Goal: Task Accomplishment & Management: Use online tool/utility

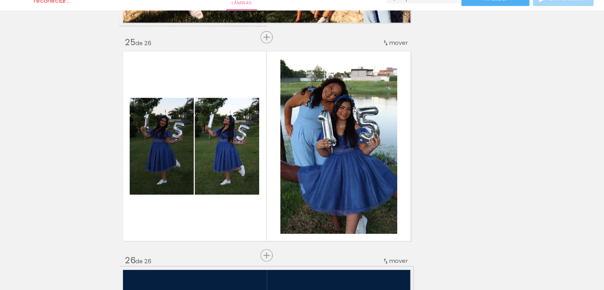
scroll to position [0, 3073]
click at [115, 259] on quentale-thumb at bounding box center [132, 263] width 44 height 45
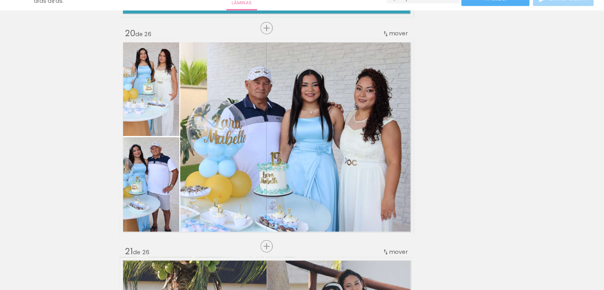
scroll to position [3709, 0]
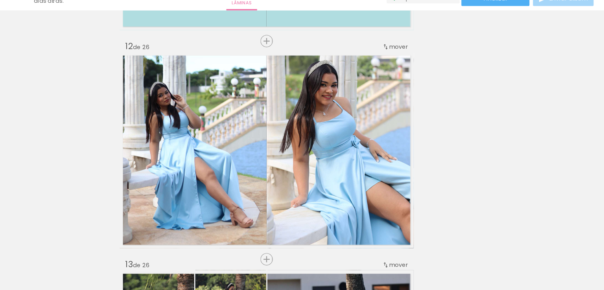
scroll to position [0, 3073]
